Goal: Transaction & Acquisition: Purchase product/service

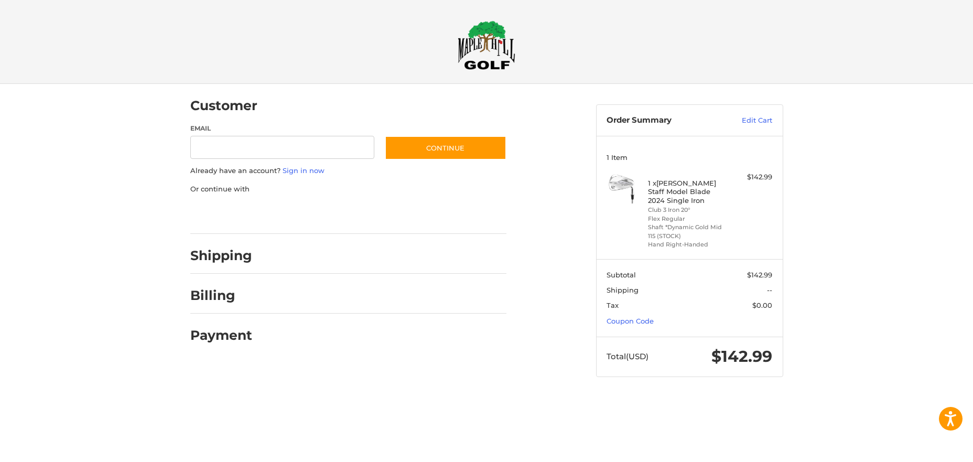
click at [477, 48] on img at bounding box center [487, 44] width 58 height 49
click at [245, 147] on input "Email" at bounding box center [282, 148] width 185 height 24
type input "**********"
click at [419, 150] on button "Continue" at bounding box center [446, 148] width 122 height 24
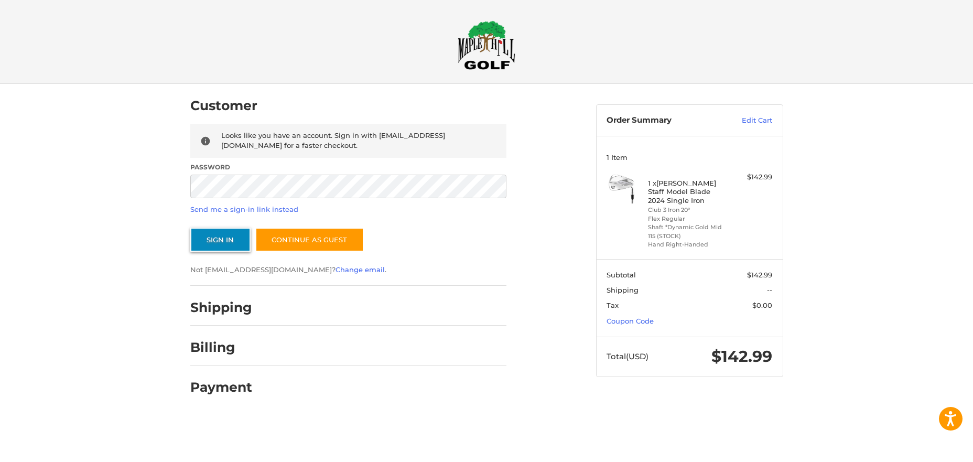
click at [232, 237] on button "Sign In" at bounding box center [220, 239] width 60 height 24
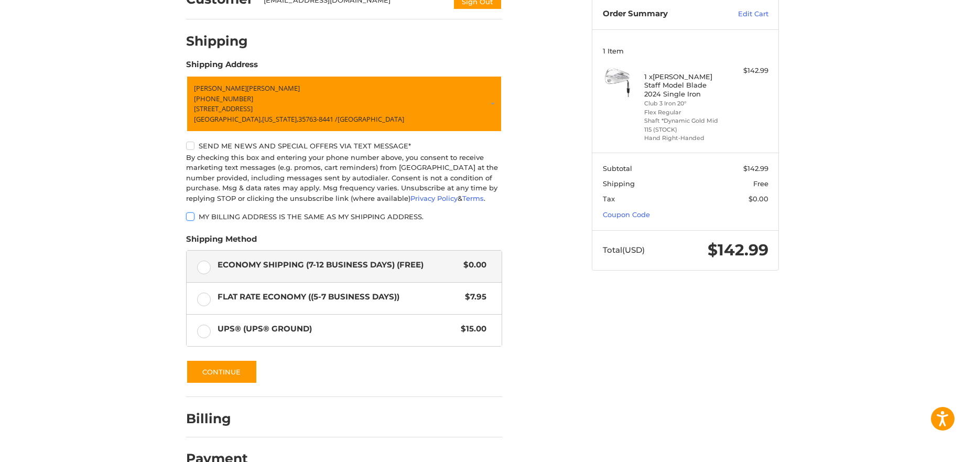
scroll to position [131, 0]
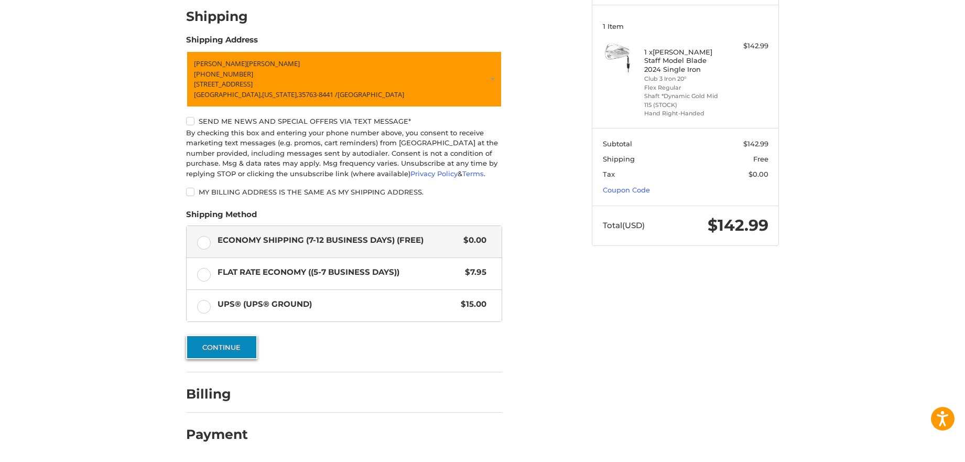
click at [230, 343] on button "Continue" at bounding box center [221, 347] width 71 height 24
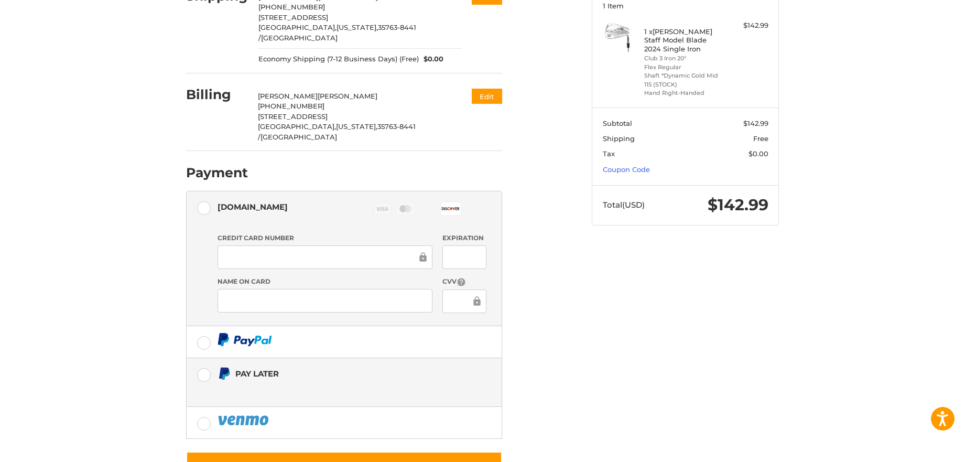
scroll to position [174, 0]
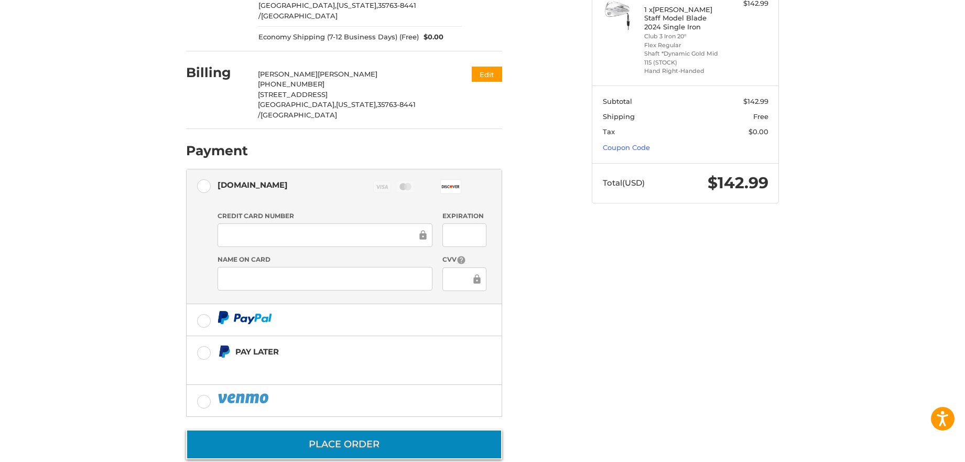
click at [390, 429] on button "Place Order" at bounding box center [344, 444] width 316 height 30
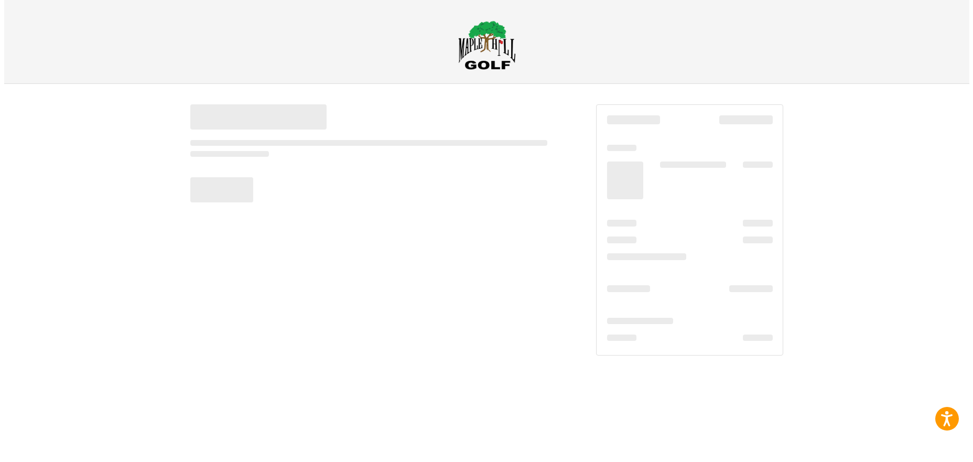
scroll to position [0, 0]
